Goal: Task Accomplishment & Management: Use online tool/utility

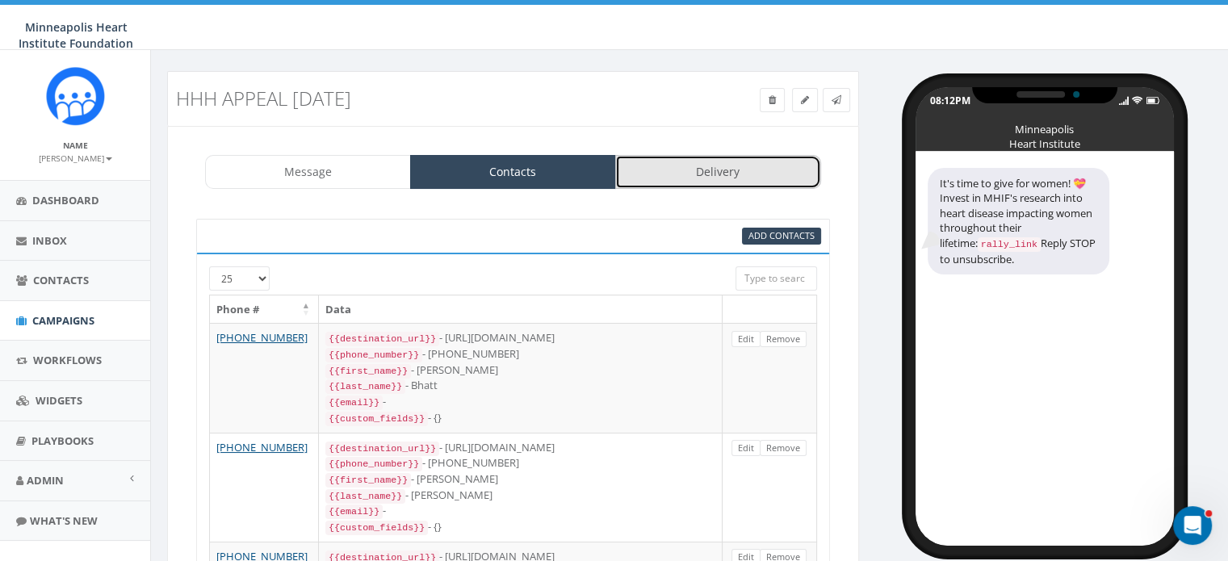
click at [716, 180] on link "Delivery" at bounding box center [718, 172] width 206 height 34
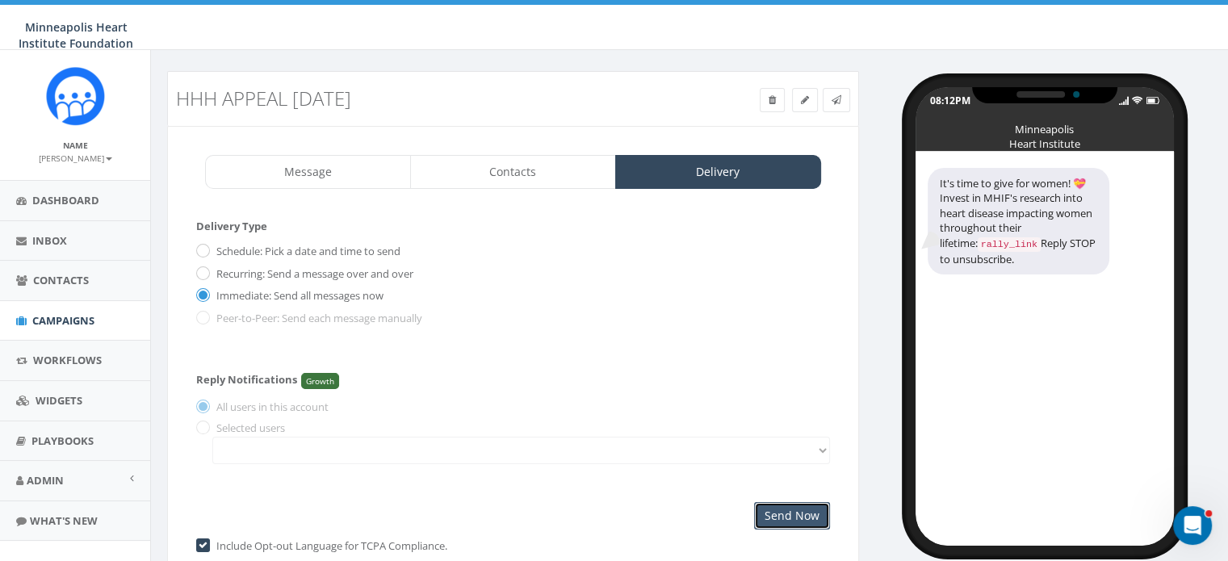
click at [788, 507] on input "Send Now" at bounding box center [792, 515] width 76 height 27
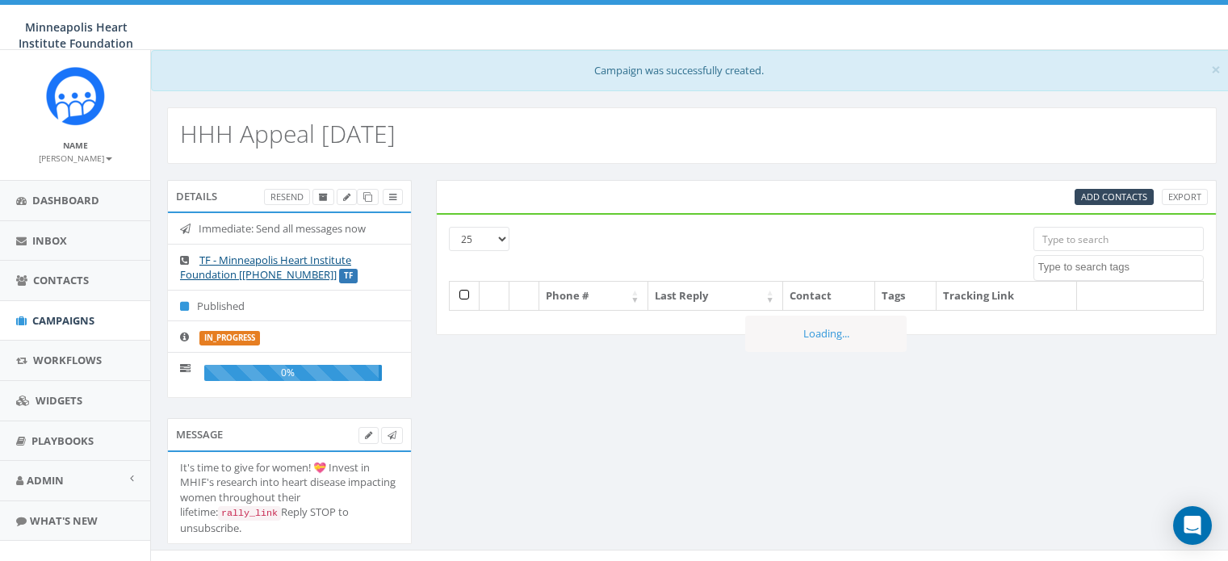
select select
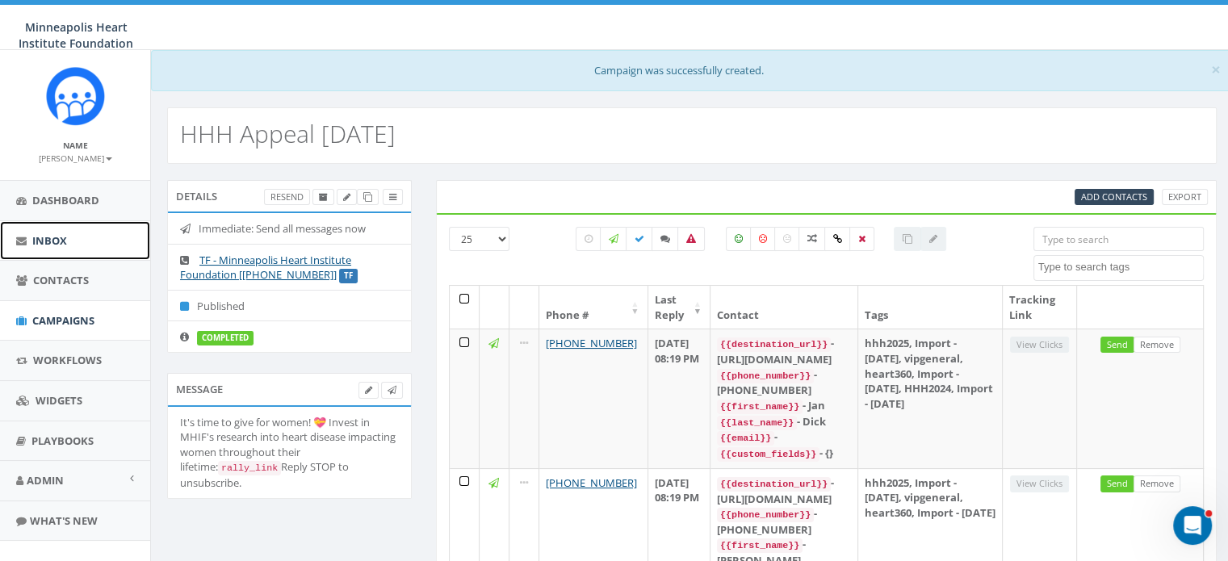
click at [55, 235] on span "Inbox" at bounding box center [49, 240] width 35 height 15
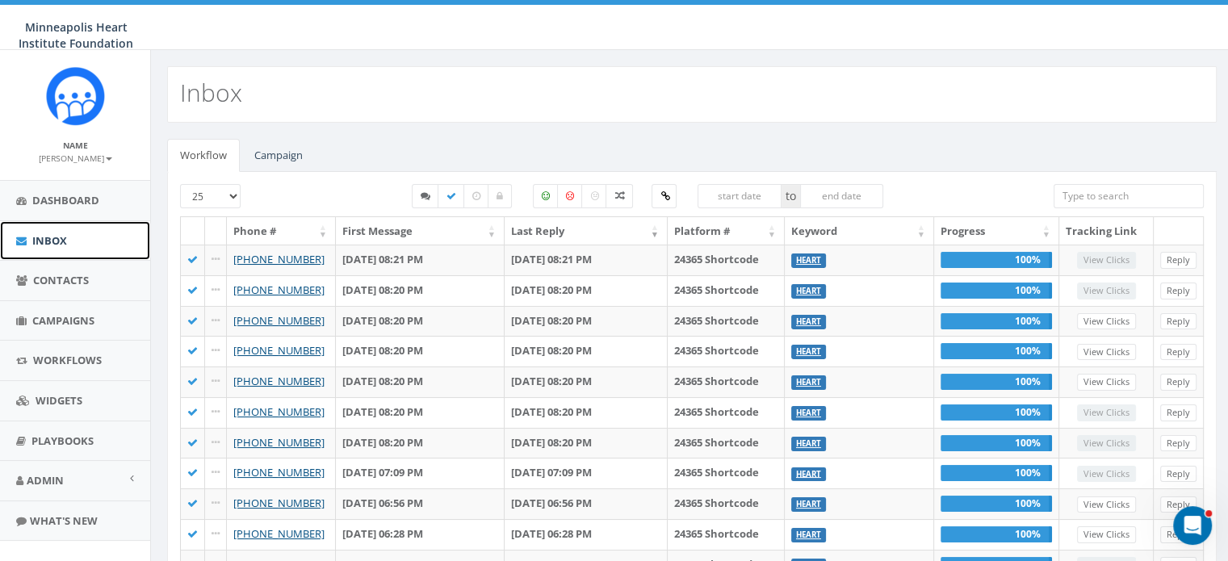
click at [57, 237] on span "Inbox" at bounding box center [49, 240] width 35 height 15
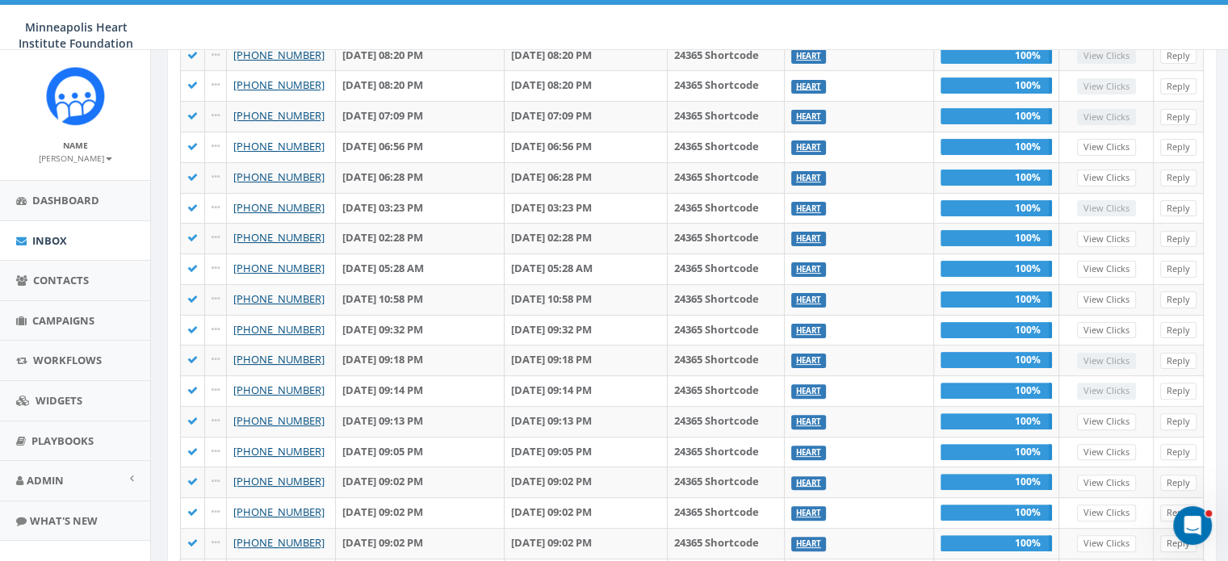
scroll to position [517, 0]
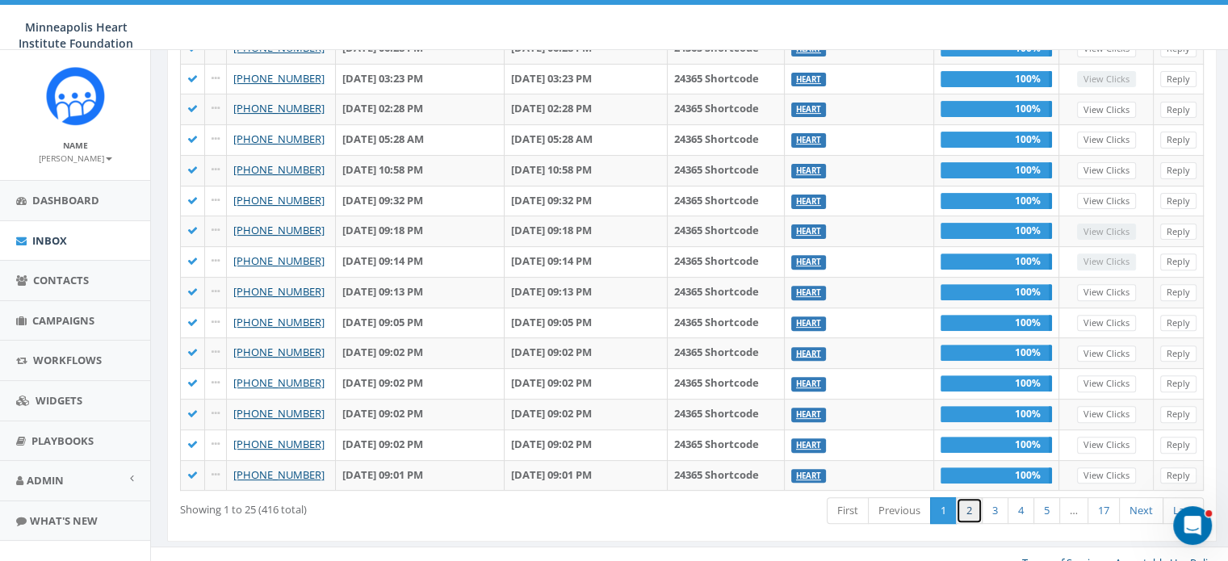
click at [970, 497] on link "2" at bounding box center [969, 510] width 27 height 27
click at [946, 497] on link "1" at bounding box center [943, 510] width 27 height 27
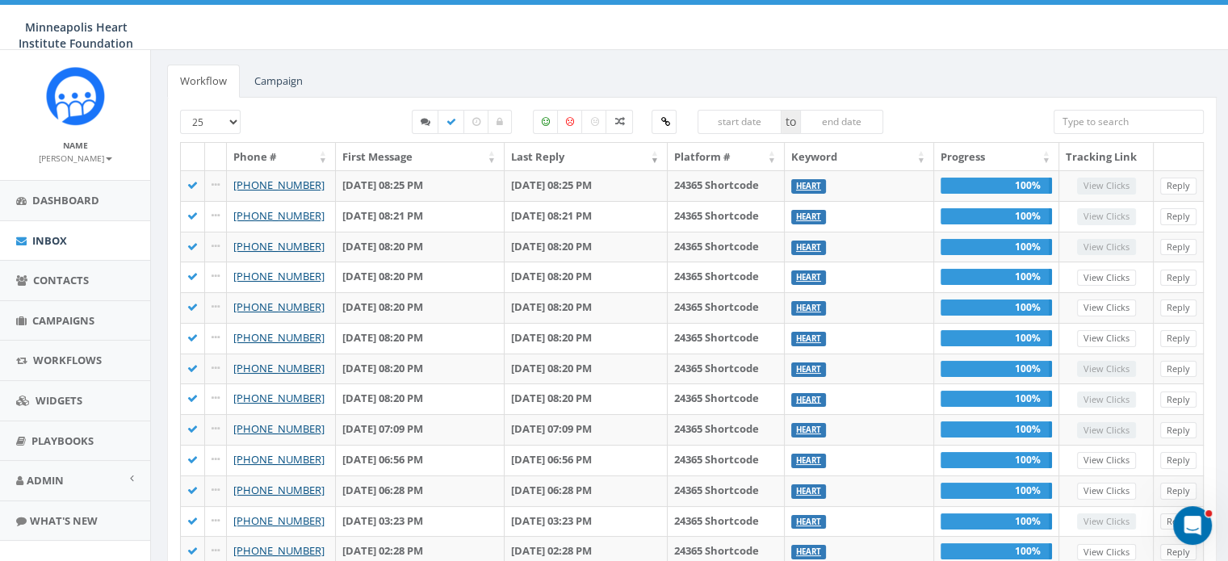
scroll to position [73, 0]
